Goal: Check status: Check status

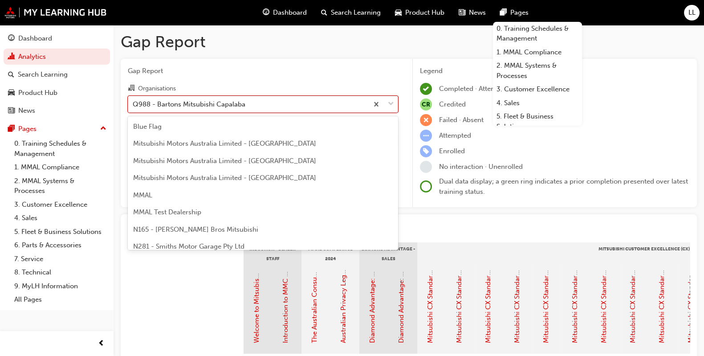
click at [232, 110] on div "Q988 - Bartons Mitsubishi Capalaba" at bounding box center [248, 104] width 240 height 16
click at [134, 107] on input "Organisations option Q988 - Bartons Mitsubishi Capalaba, selected. option Q988 …" at bounding box center [133, 104] width 1 height 8
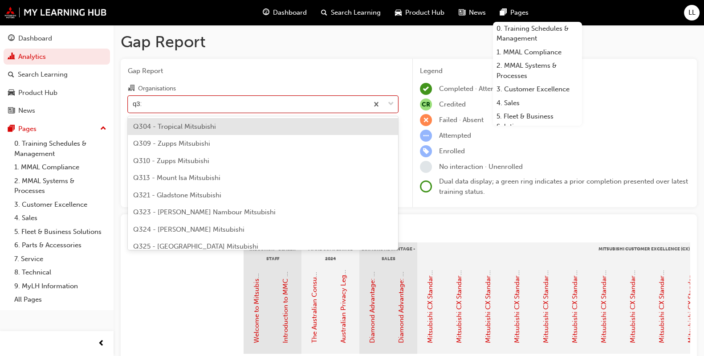
type input "q310"
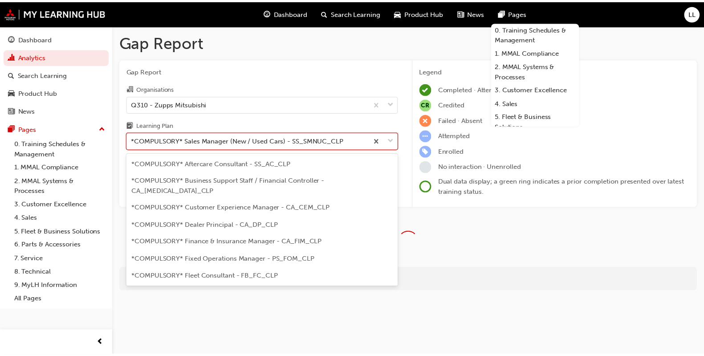
scroll to position [182, 0]
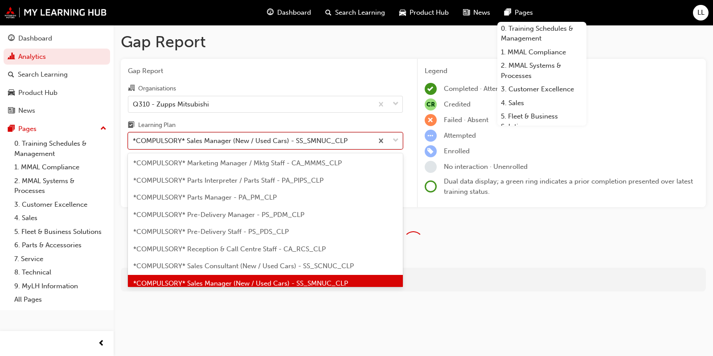
click at [226, 142] on div "*COMPULSORY* Sales Manager (New / Used Cars) - SS_SMNUC_CLP" at bounding box center [240, 141] width 215 height 10
click at [134, 142] on input "Learning Plan option *COMPULSORY* Sales Manager (New / Used Cars) - SS_SMNUC_CL…" at bounding box center [133, 141] width 1 height 8
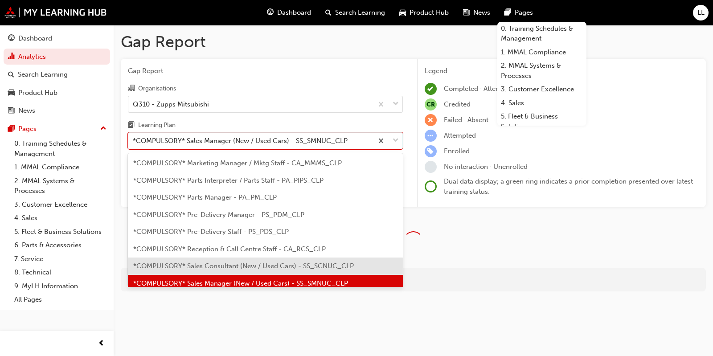
click at [249, 262] on span "*COMPULSORY* Sales Consultant (New / Used Cars) - SS_SCNUC_CLP" at bounding box center [243, 266] width 220 height 8
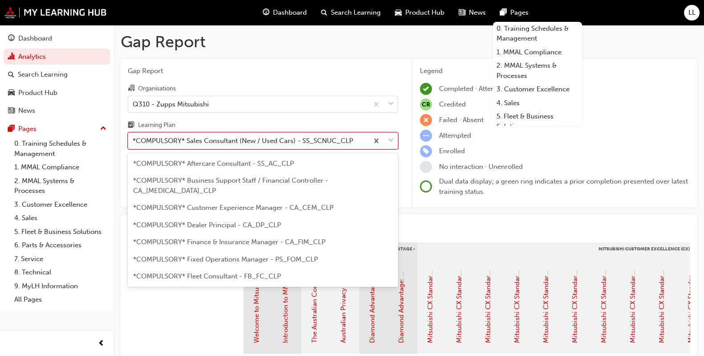
click at [213, 139] on div "*COMPULSORY* Sales Consultant (New / Used Cars) - SS_SCNUC_CLP" at bounding box center [243, 141] width 220 height 10
click at [134, 139] on input "Learning Plan option *COMPULSORY* Sales Consultant (New / Used Cars) - SS_SCNUC…" at bounding box center [133, 141] width 1 height 8
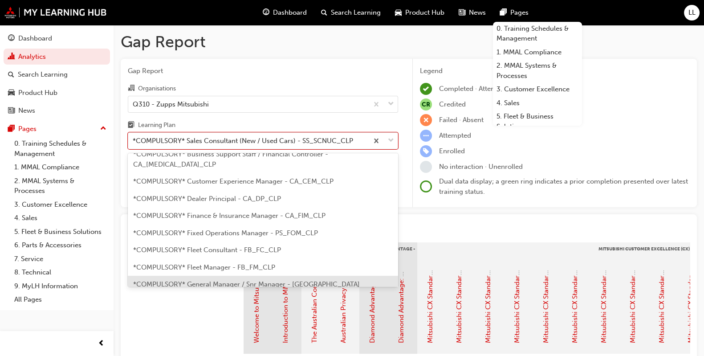
scroll to position [26, 0]
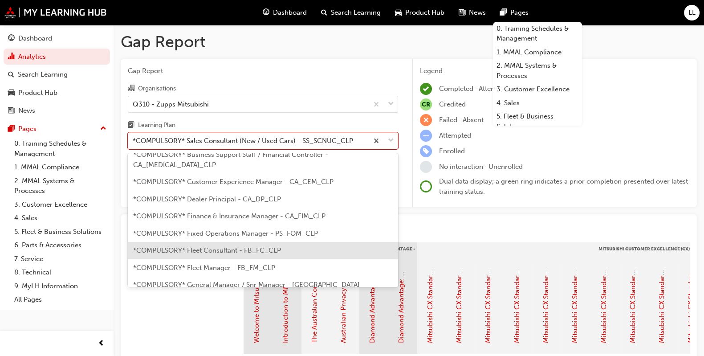
click at [234, 246] on span "*COMPULSORY* Fleet Consultant - FB_FC_CLP" at bounding box center [207, 250] width 148 height 8
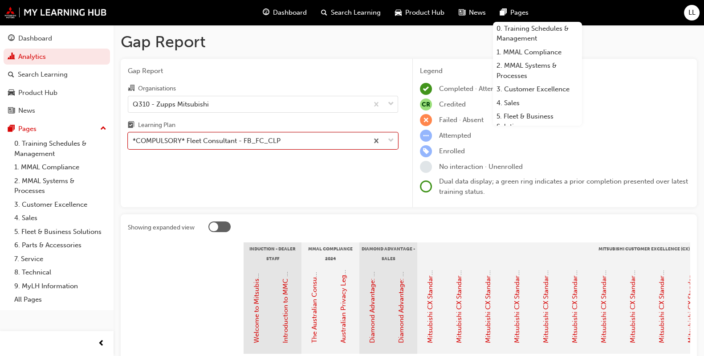
scroll to position [162, 0]
